Goal: Task Accomplishment & Management: Use online tool/utility

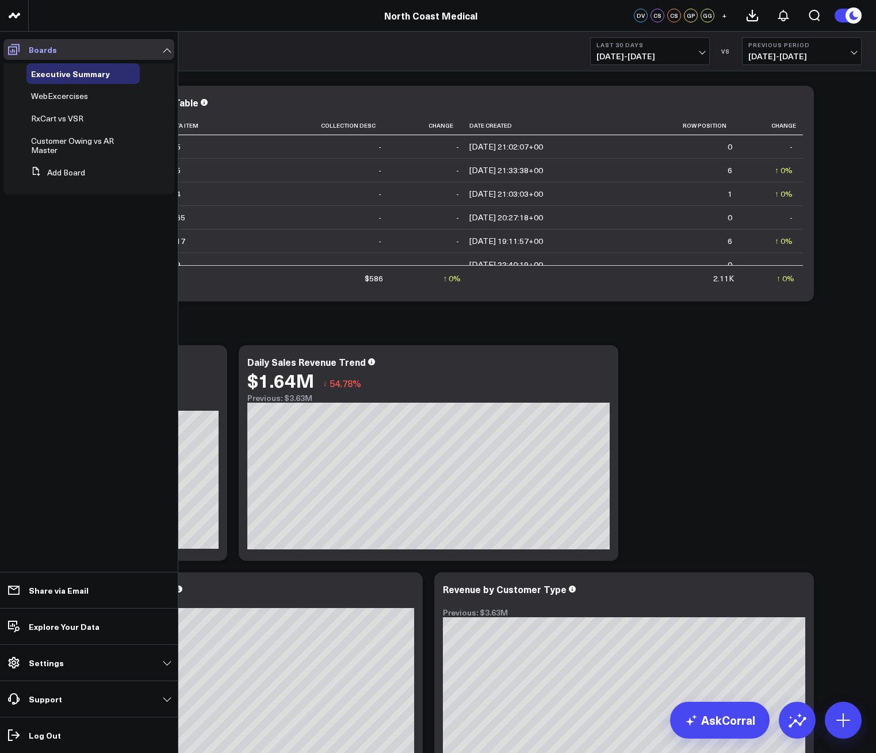
click at [13, 56] on span at bounding box center [13, 49] width 21 height 21
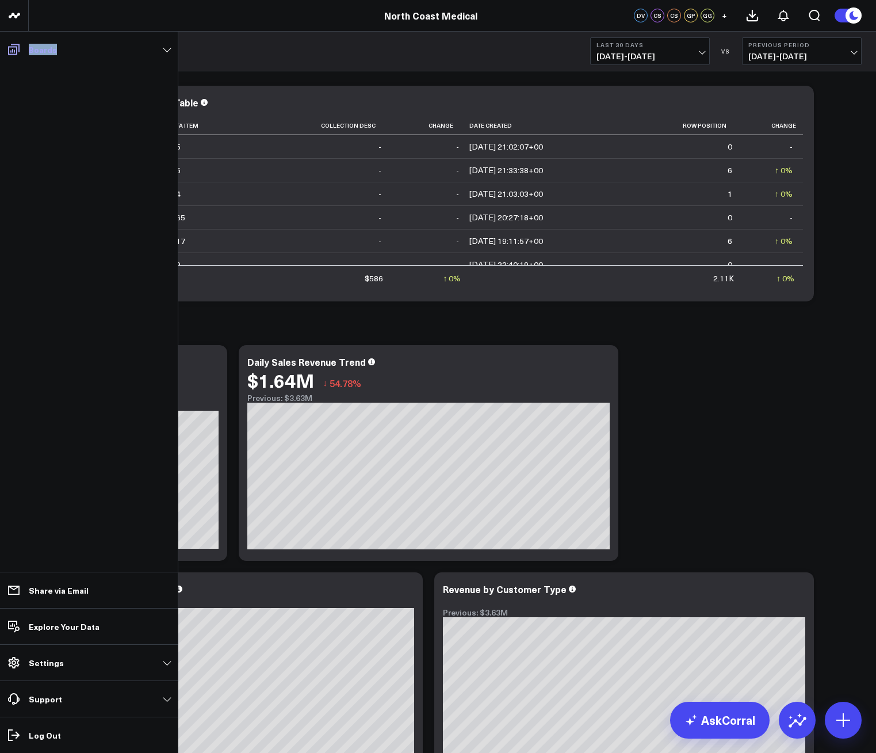
click at [13, 56] on span at bounding box center [13, 49] width 21 height 21
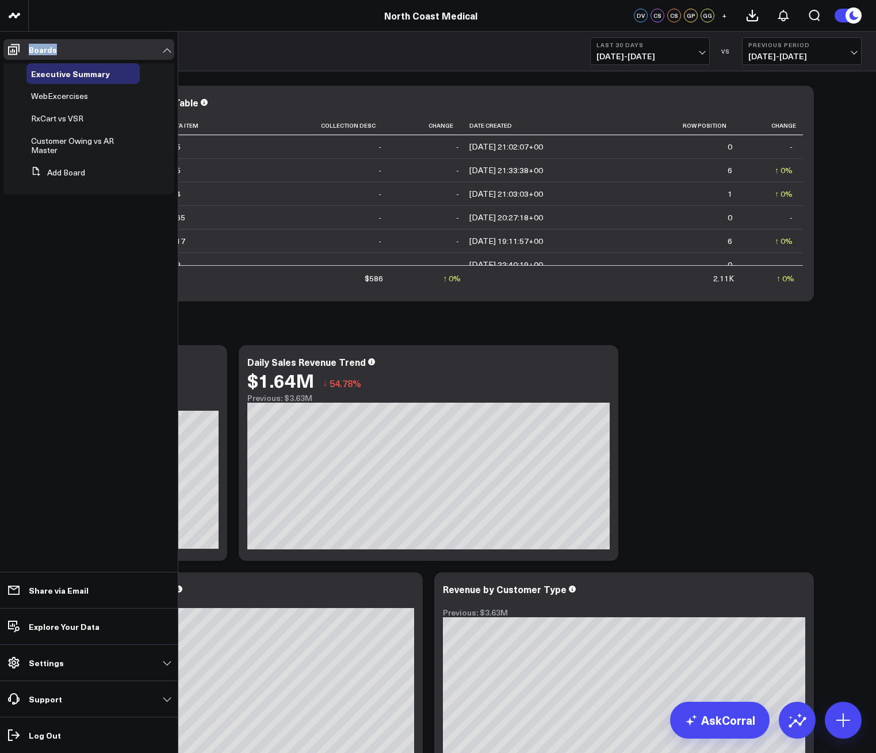
click at [57, 100] on span "WebExcercises" at bounding box center [59, 95] width 57 height 11
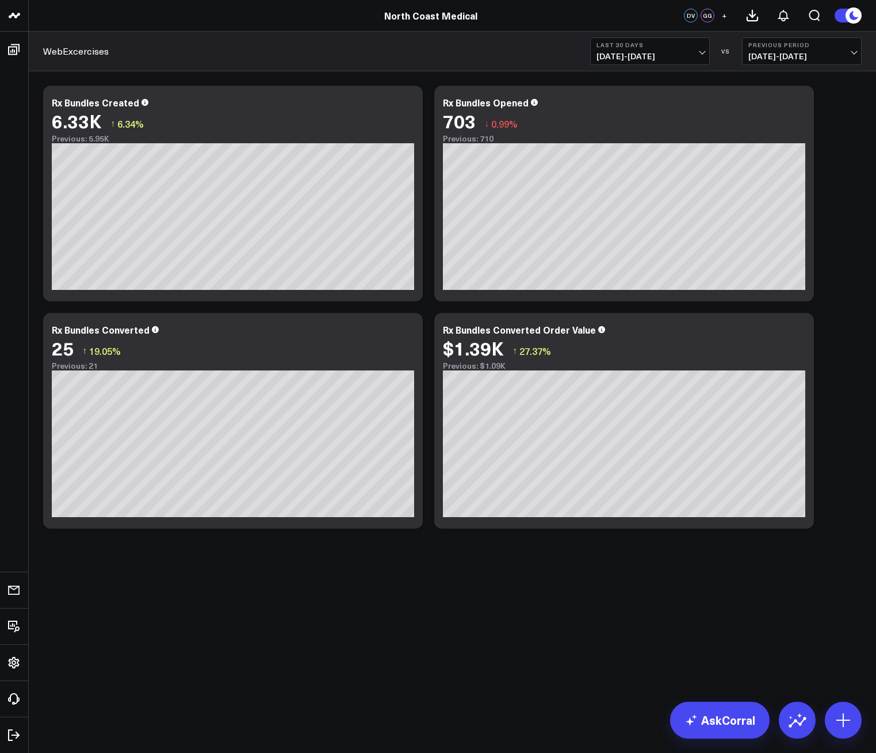
click at [684, 59] on span "[DATE] - [DATE]" at bounding box center [649, 56] width 107 height 9
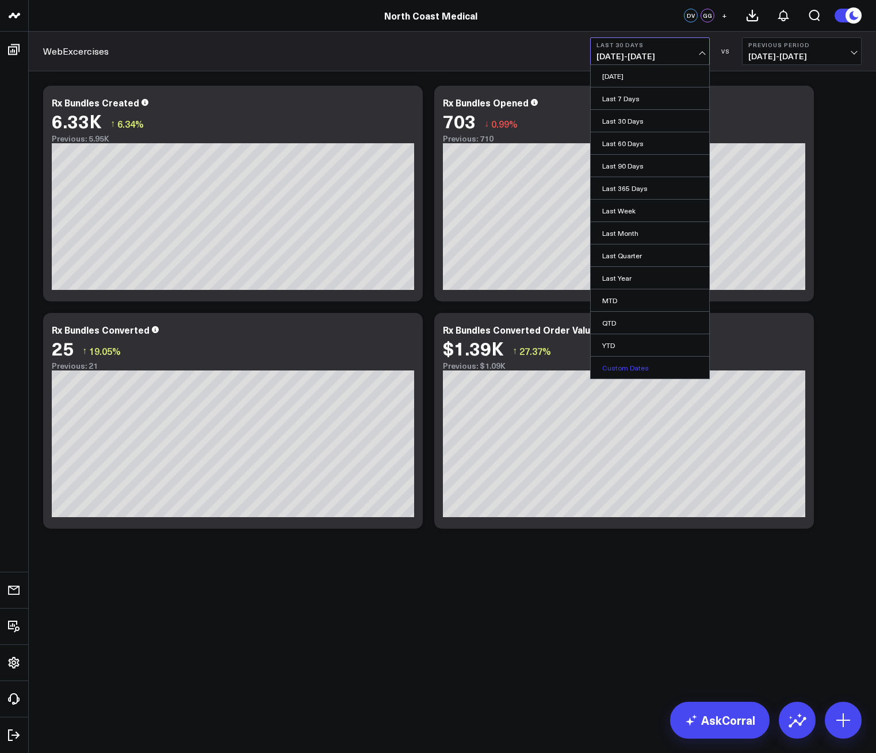
click at [624, 373] on link "Custom Dates" at bounding box center [649, 367] width 118 height 22
select select "8"
select select "2025"
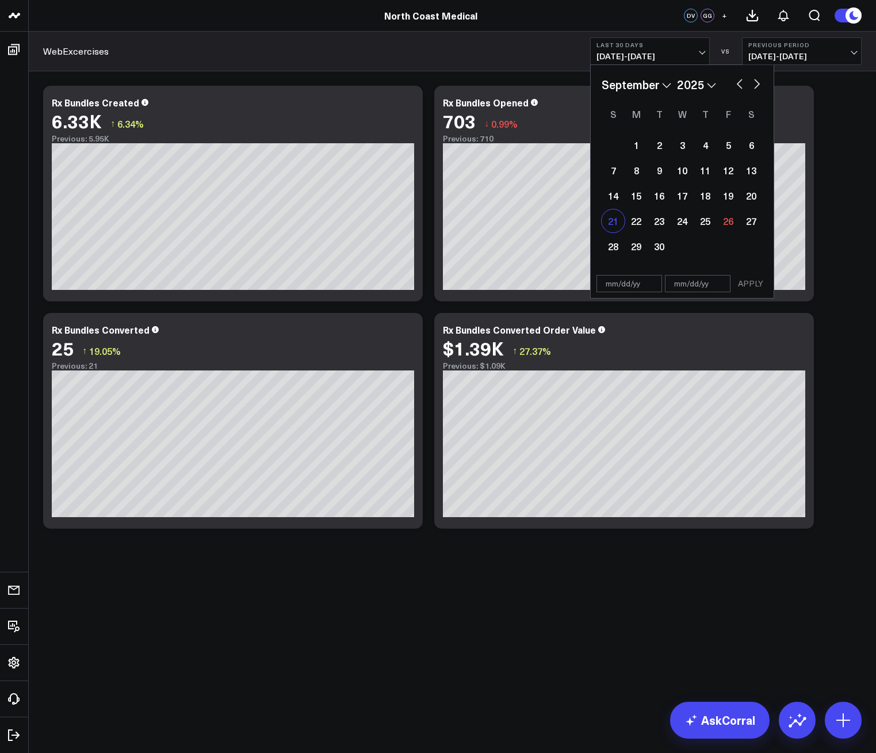
click at [618, 232] on div "21" at bounding box center [612, 220] width 23 height 23
type input "[DATE]"
select select "8"
select select "2025"
click at [745, 225] on div "27" at bounding box center [750, 220] width 23 height 23
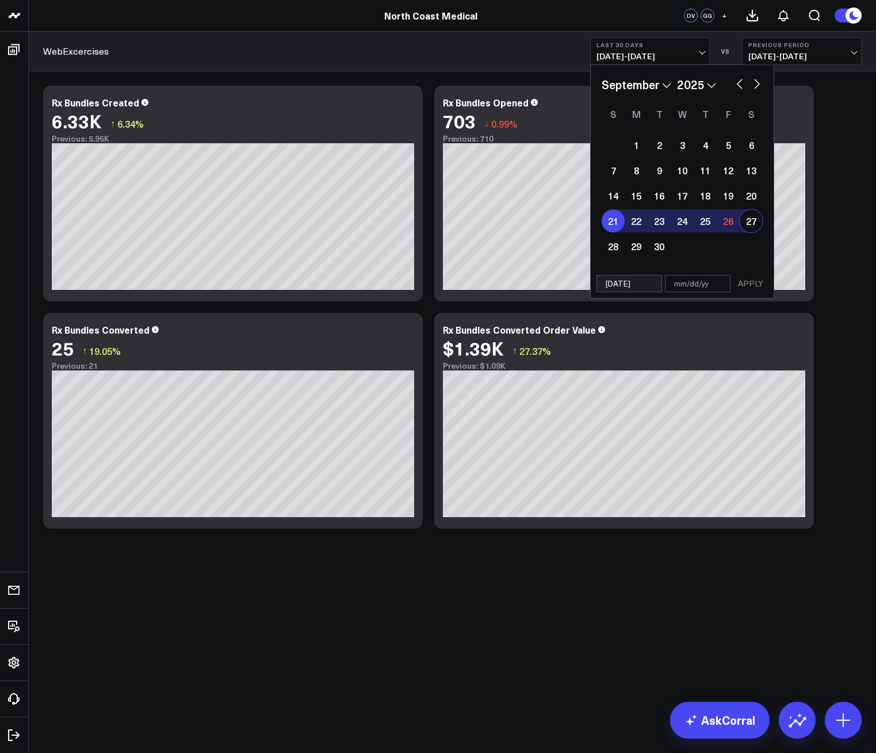
type input "[DATE]"
select select "8"
select select "2025"
click at [749, 291] on button "APPLY" at bounding box center [750, 283] width 34 height 17
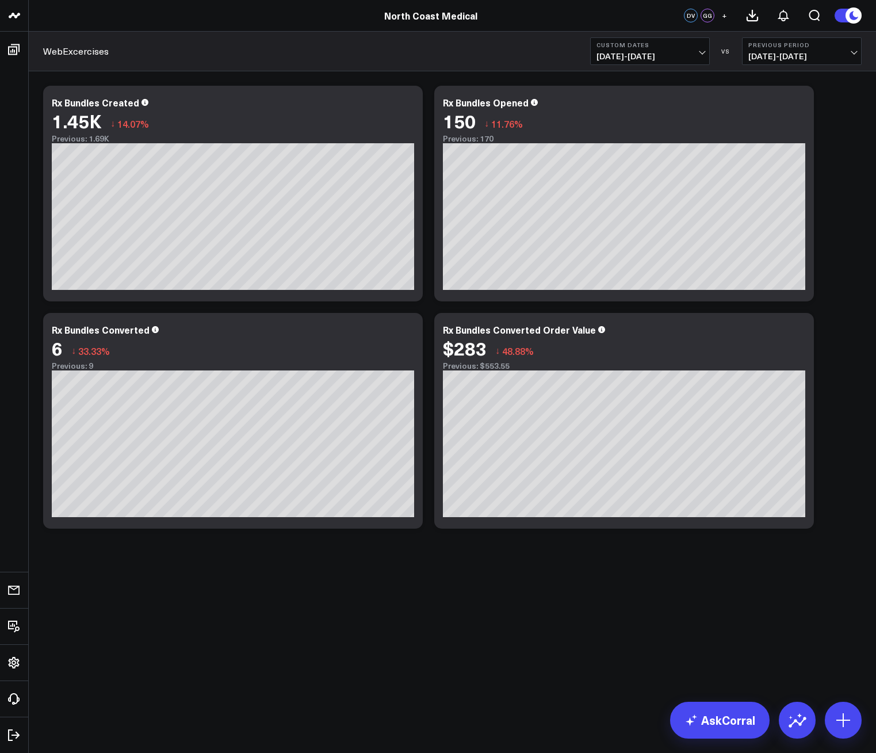
click at [769, 46] on b "Previous Period" at bounding box center [801, 44] width 107 height 7
click at [773, 168] on link "Custom Dates" at bounding box center [801, 166] width 118 height 22
select select "8"
select select "2025"
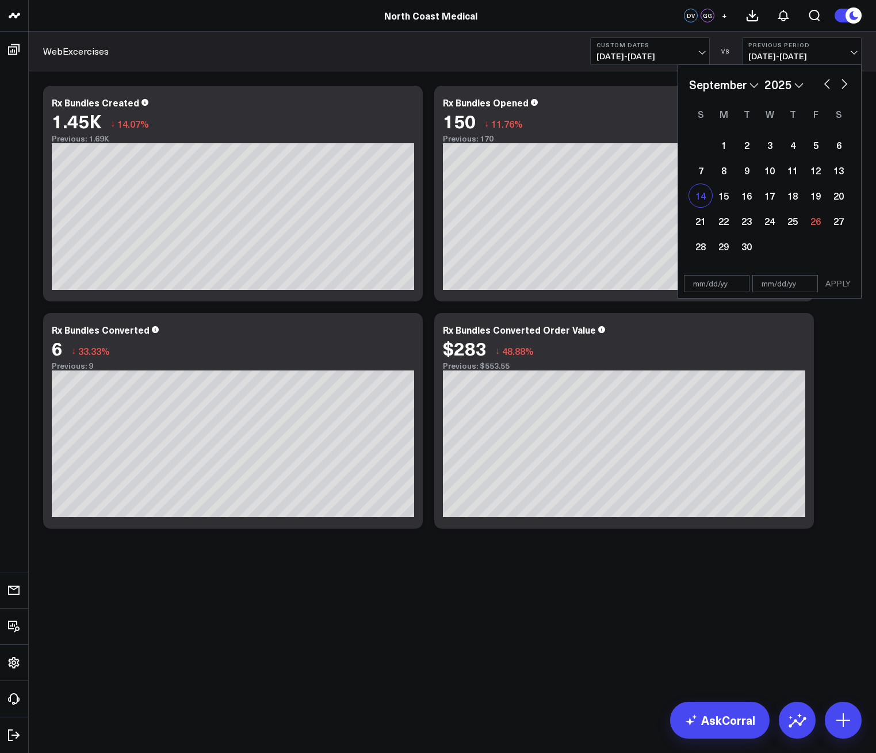
click at [706, 201] on div "14" at bounding box center [700, 195] width 23 height 23
type input "[DATE]"
select select "8"
select select "2025"
click at [837, 201] on div "20" at bounding box center [838, 195] width 23 height 23
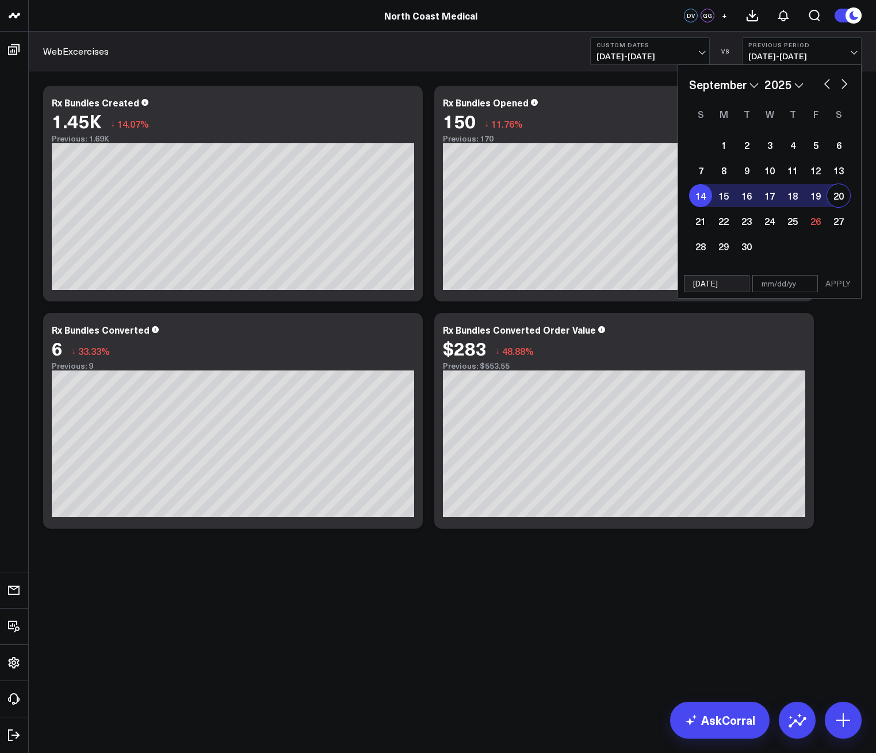
type input "[DATE]"
select select "8"
select select "2025"
click at [831, 283] on button "APPLY" at bounding box center [837, 283] width 34 height 17
